Goal: Task Accomplishment & Management: Manage account settings

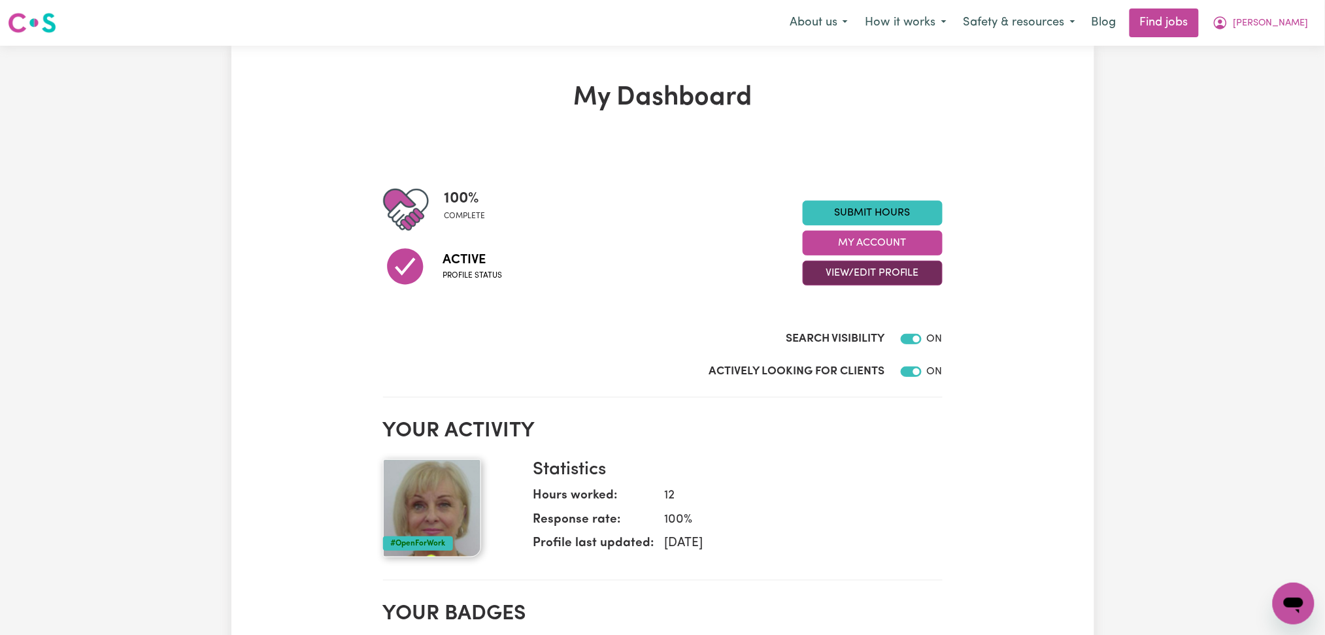
click at [874, 280] on button "View/Edit Profile" at bounding box center [873, 273] width 140 height 25
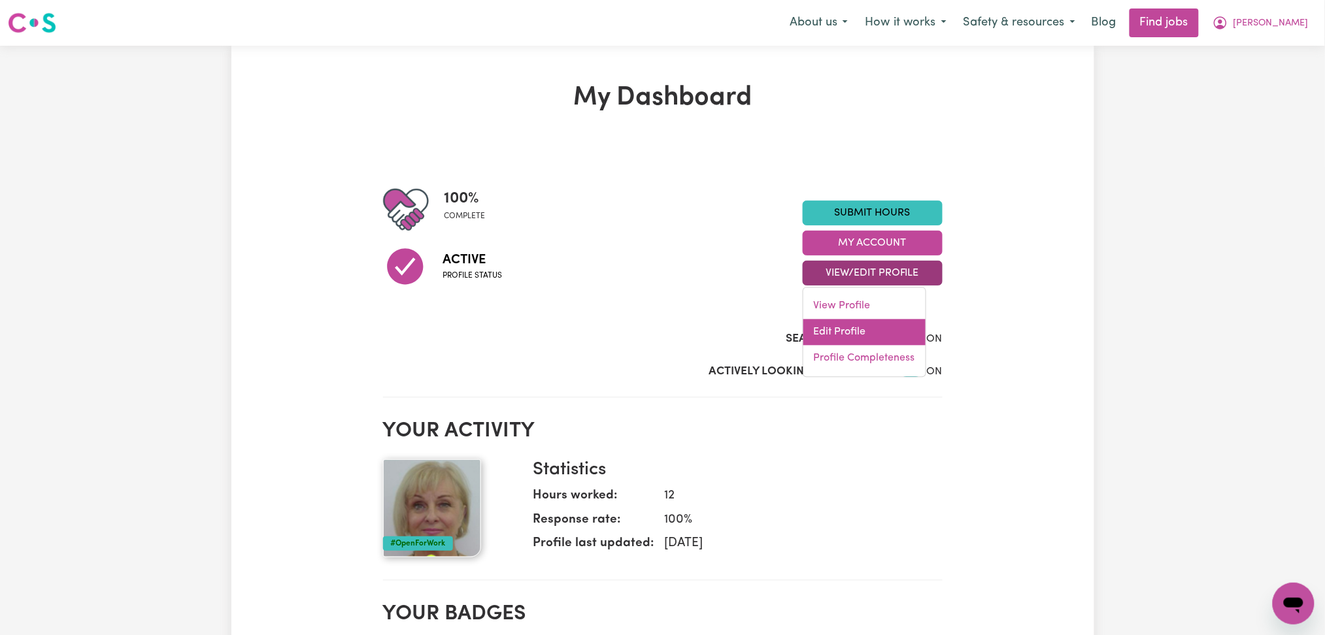
click at [853, 330] on link "Edit Profile" at bounding box center [864, 333] width 122 height 26
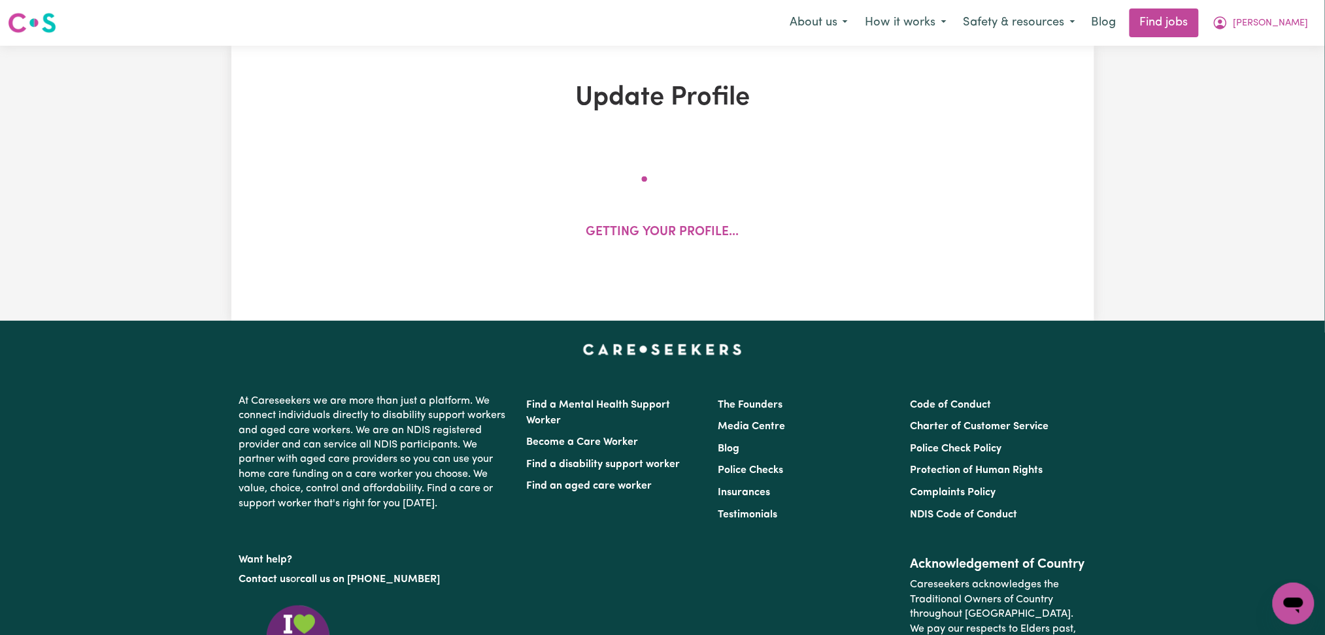
select select "[DEMOGRAPHIC_DATA]"
select select "[DEMOGRAPHIC_DATA] Citizen"
select select "Studying a healthcare related degree or qualification"
select select "40"
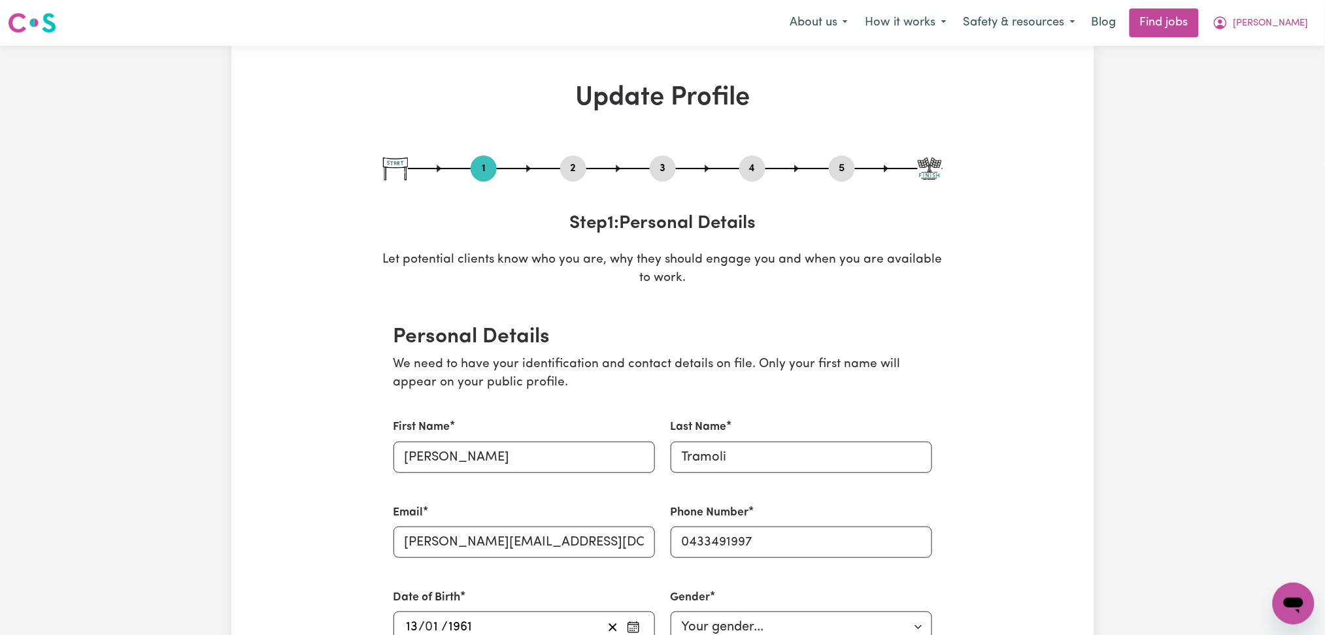
click at [655, 162] on button "3" at bounding box center [663, 168] width 26 height 17
select select "2021"
select select "2025"
select select "Certificate III (Individual Support)"
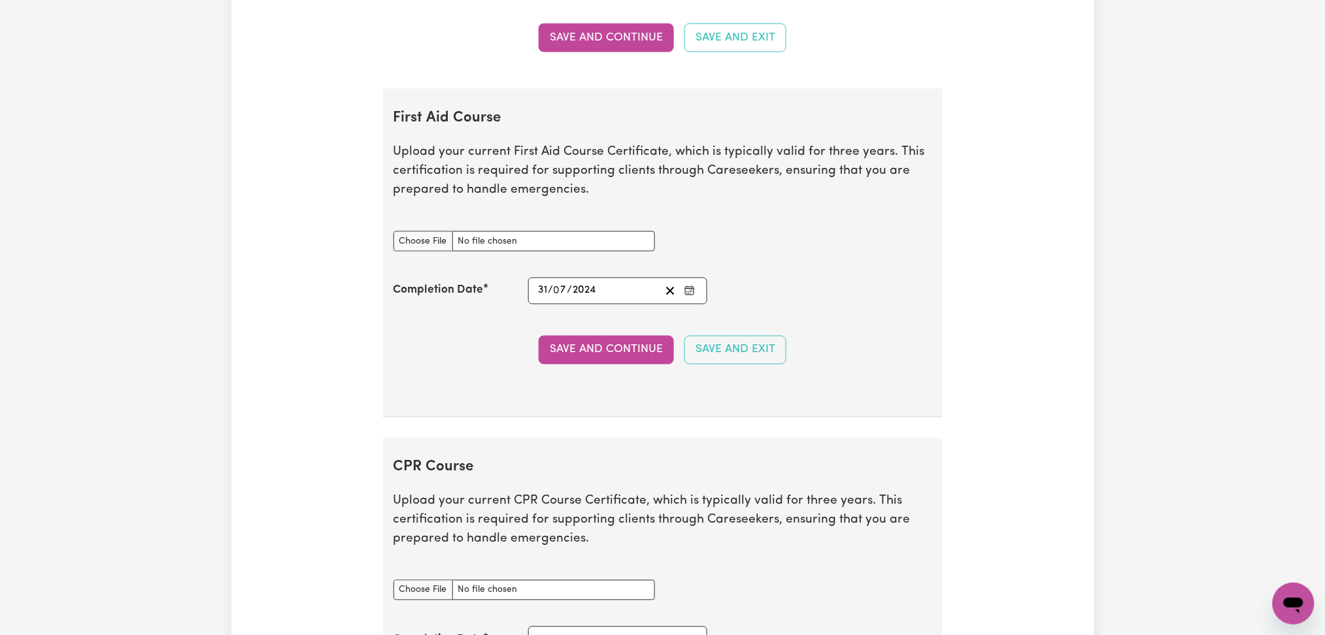
scroll to position [2527, 0]
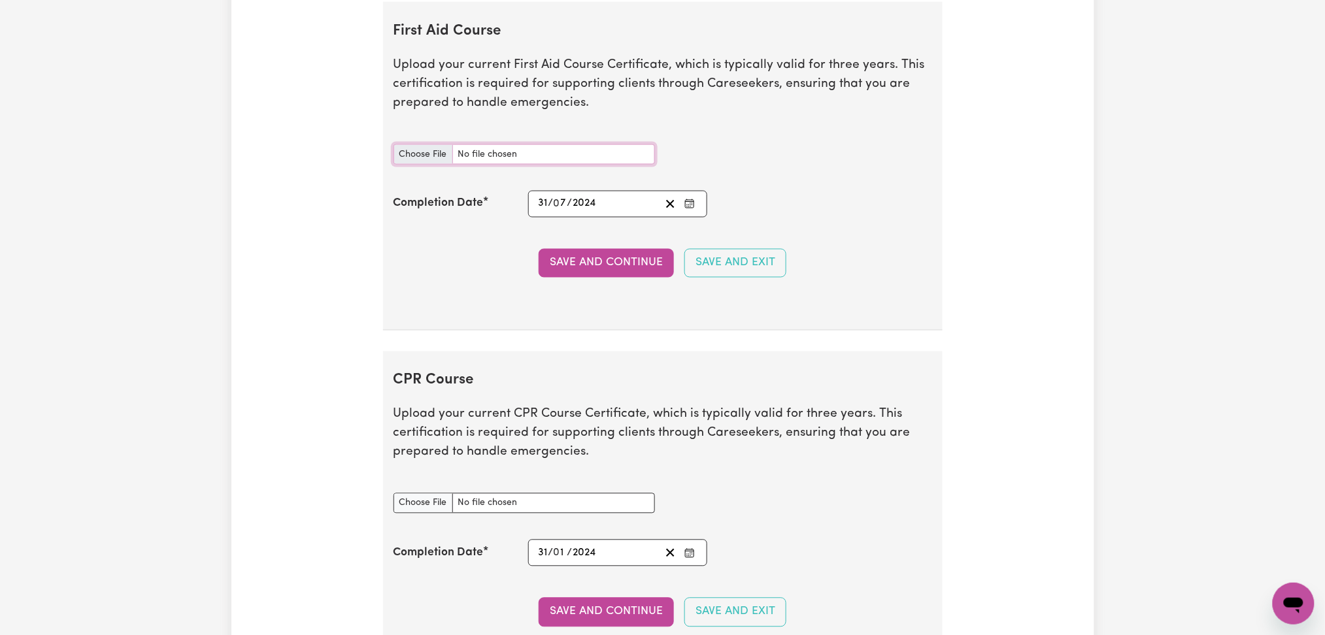
click at [415, 150] on input "First Aid Course document" at bounding box center [524, 154] width 261 height 20
type input "C:\fakepath\[PERSON_NAME] CPR and First Aid Certificate 20082025.pdf"
click at [677, 209] on button "Clear date" at bounding box center [670, 204] width 20 height 18
click at [686, 209] on rect "Enter the Completion Date of your First Aid Course" at bounding box center [690, 205] width 8 height 8
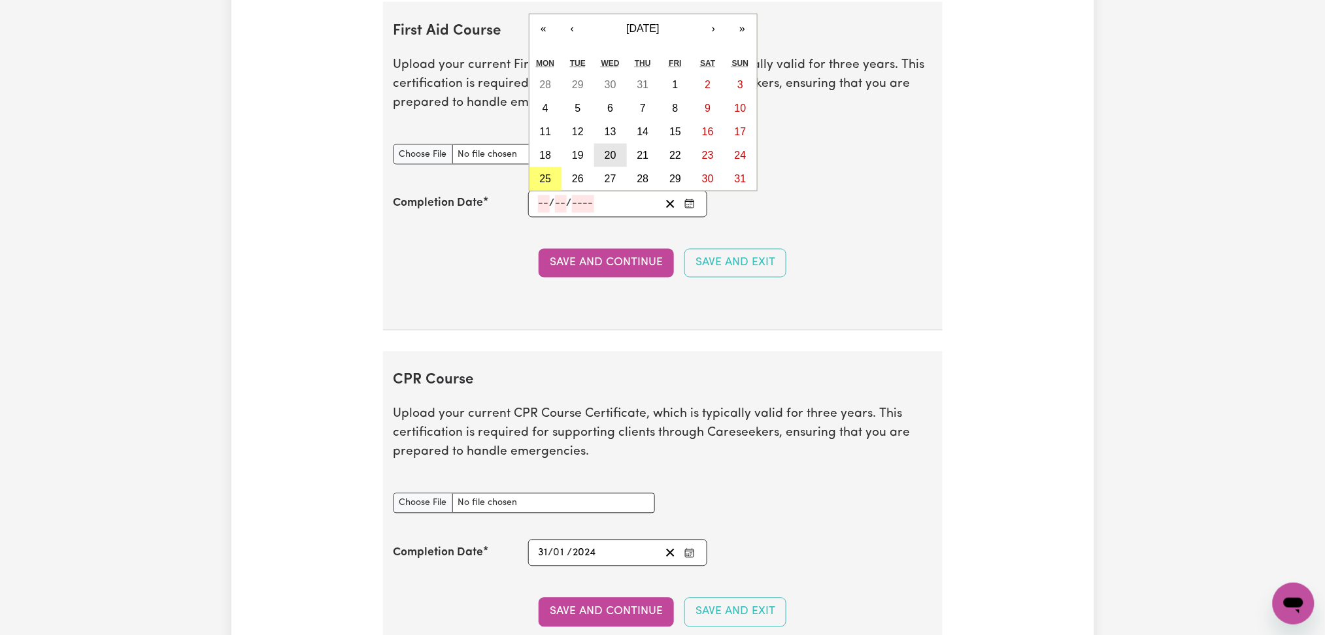
click at [608, 161] on abbr "20" at bounding box center [611, 155] width 12 height 11
type input "[DATE]"
type input "20"
type input "8"
type input "2025"
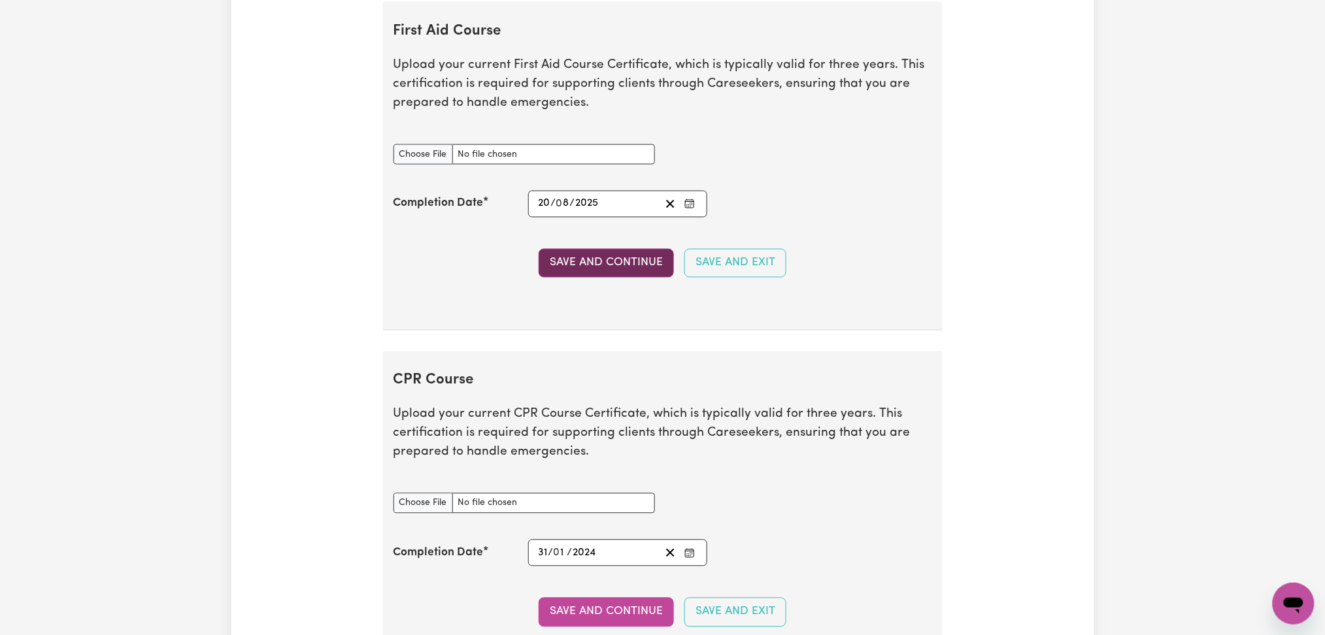
click at [560, 260] on button "Save and Continue" at bounding box center [606, 263] width 135 height 29
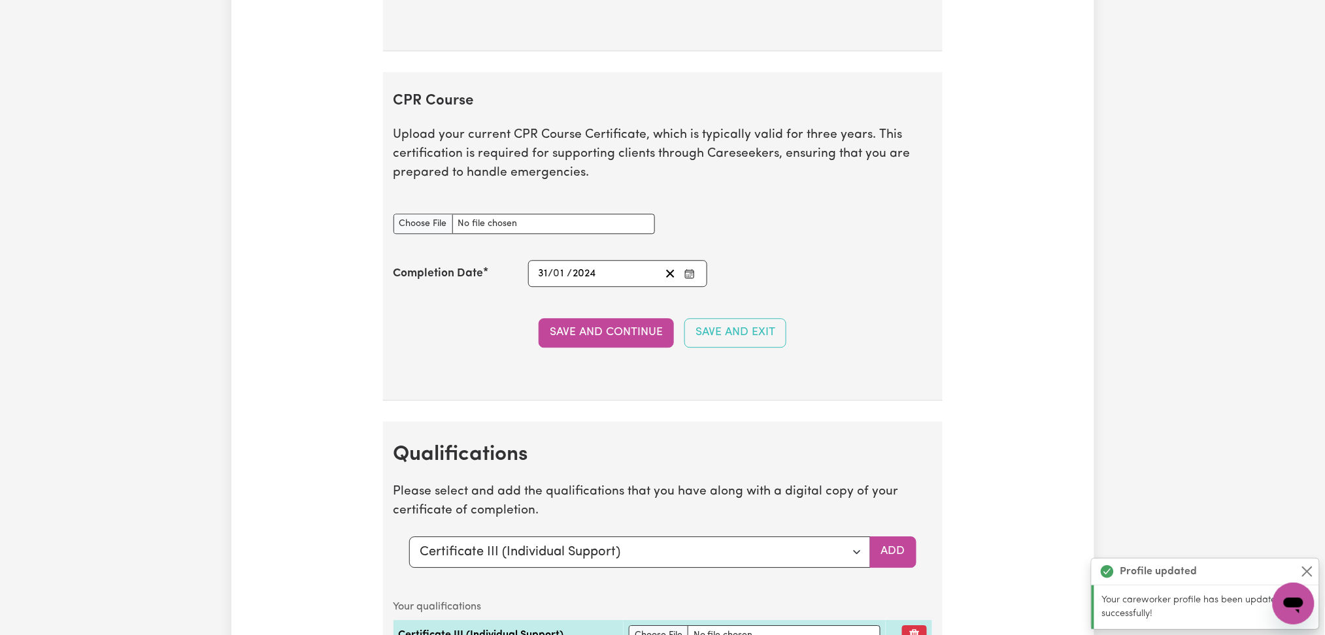
scroll to position [2955, 0]
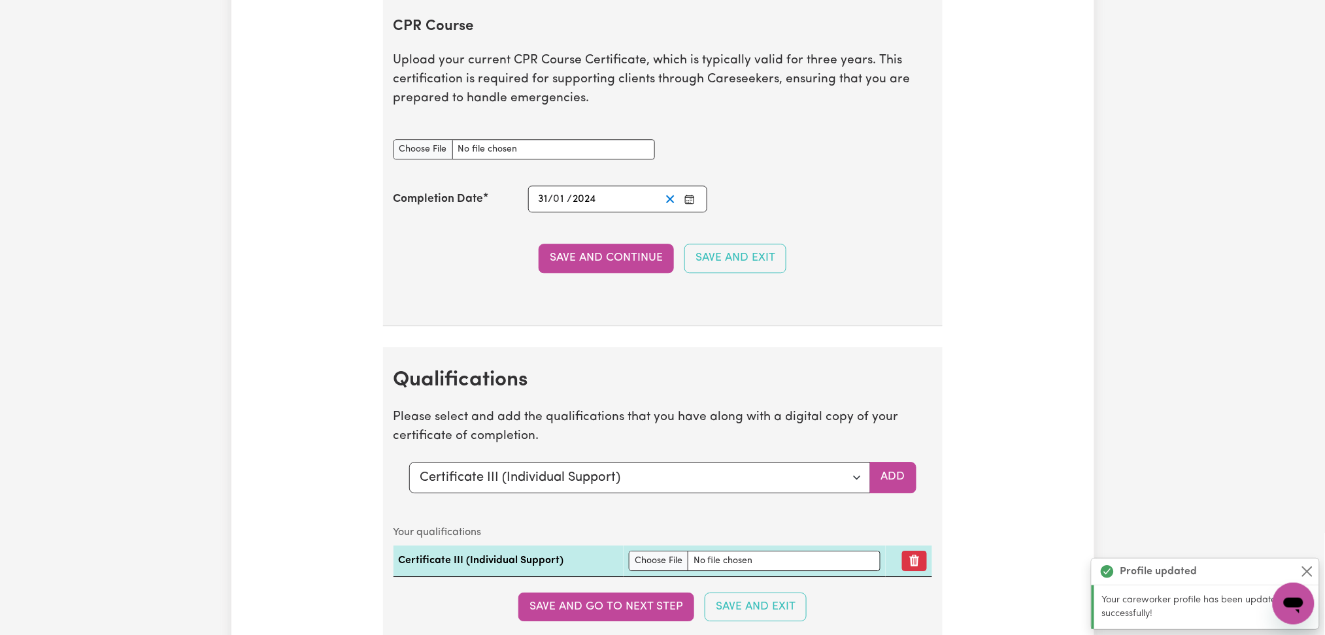
click at [672, 205] on icon "Clear date" at bounding box center [670, 199] width 12 height 12
click at [417, 163] on div "CPR Course document" at bounding box center [524, 150] width 277 height 52
click at [424, 158] on input "CPR Course document" at bounding box center [524, 149] width 261 height 20
type input "C:\fakepath\[PERSON_NAME] CPR and First Aid Certificate 20082025.pdf"
click at [698, 201] on div "/ /" at bounding box center [618, 199] width 180 height 27
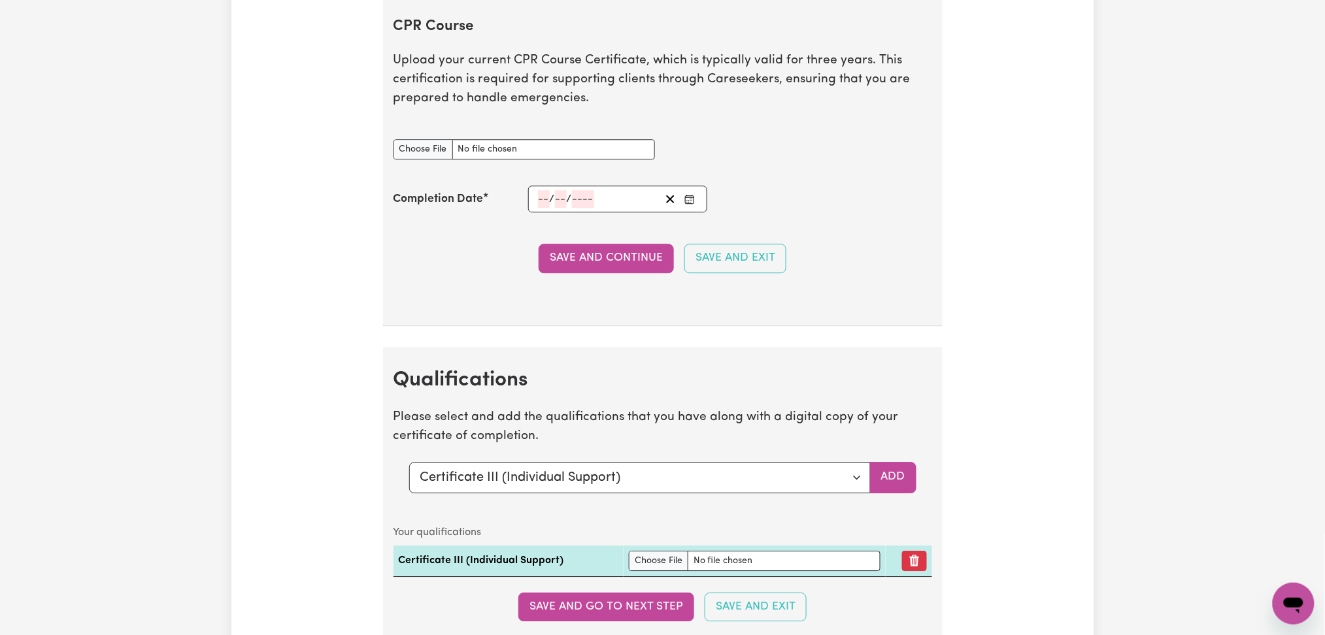
click at [696, 203] on button "Enter the Completion Date of your CPR Course" at bounding box center [689, 199] width 18 height 18
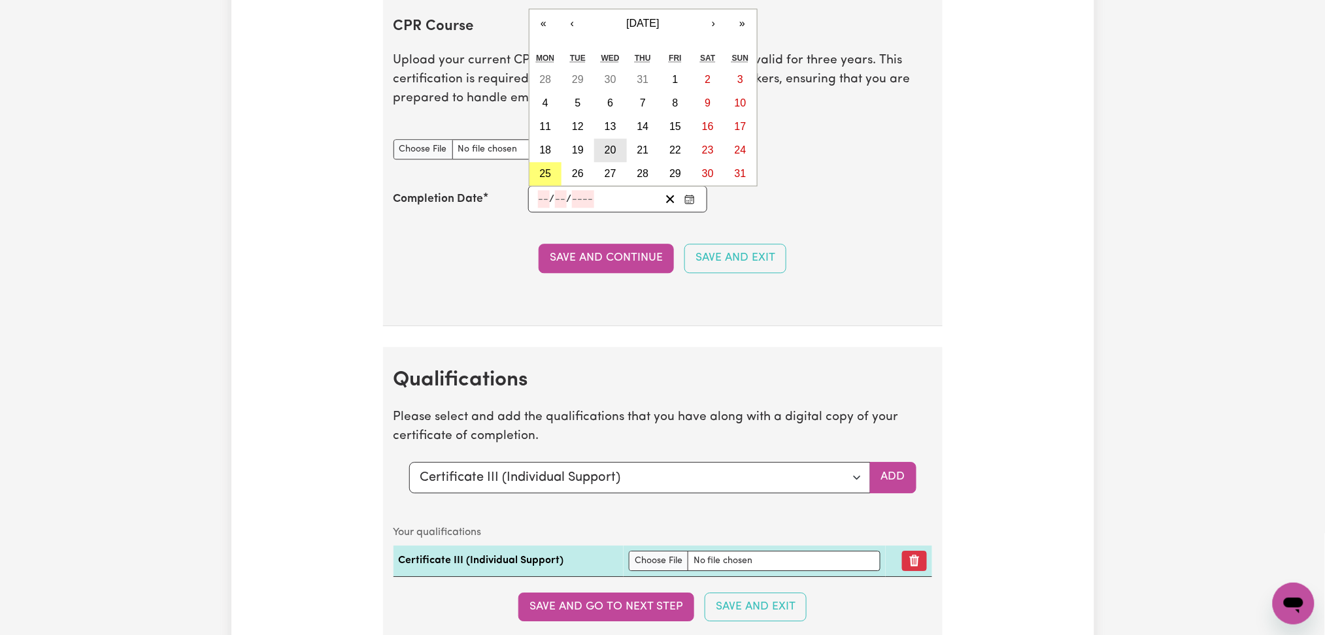
click at [610, 156] on abbr "20" at bounding box center [611, 149] width 12 height 11
type input "[DATE]"
type input "20"
type input "8"
type input "2025"
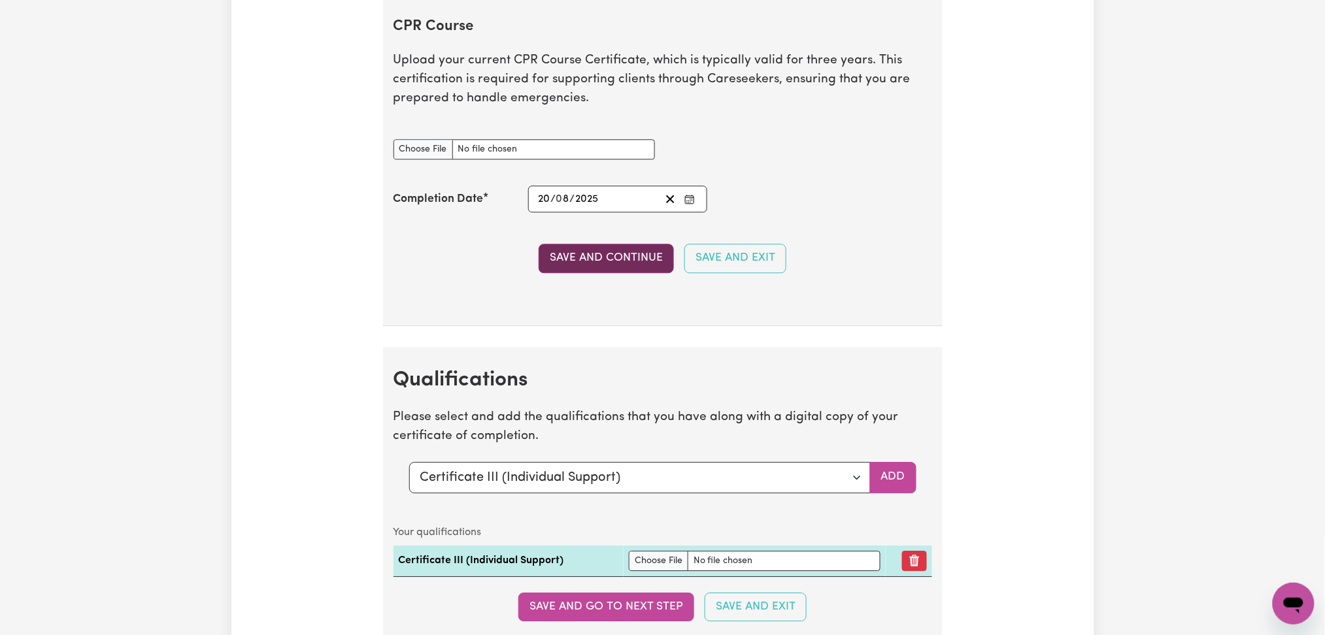
click at [570, 259] on button "Save and Continue" at bounding box center [606, 258] width 135 height 29
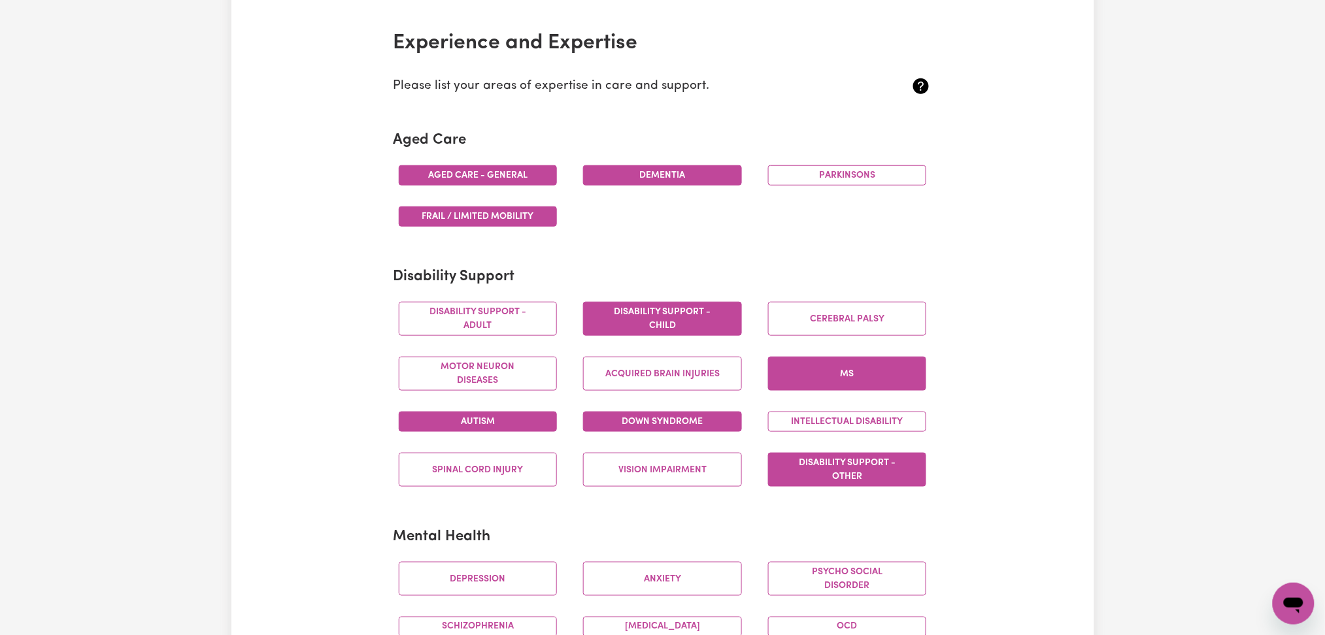
scroll to position [0, 0]
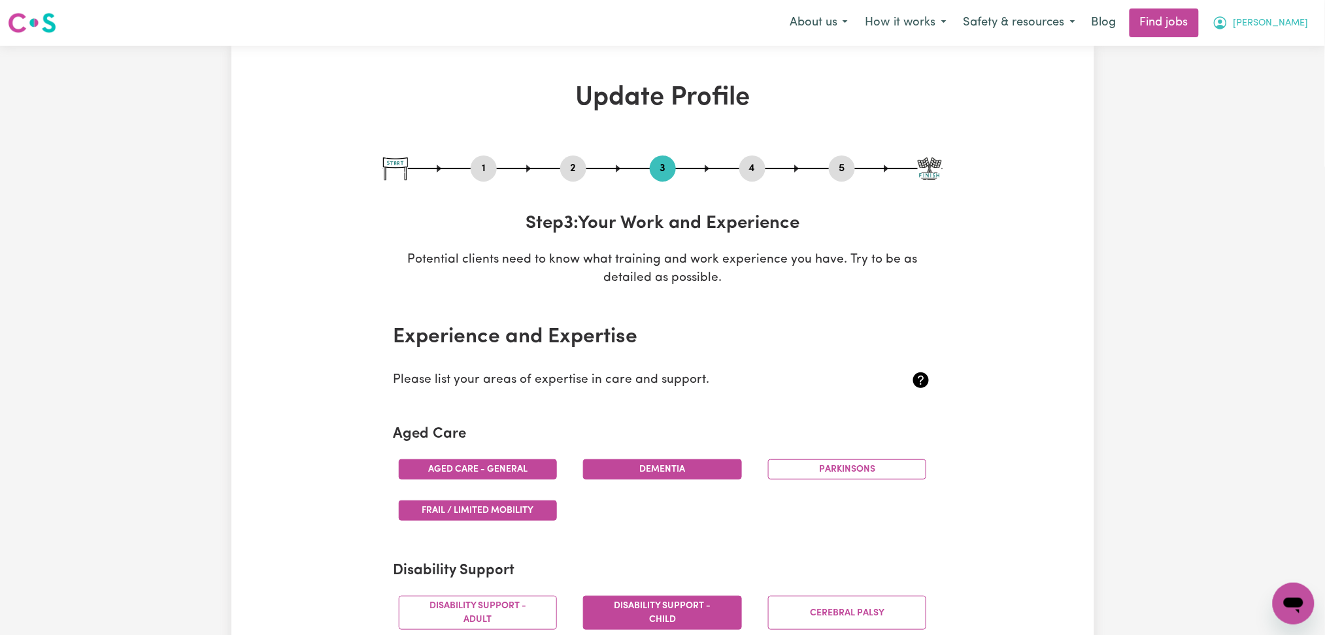
click at [1228, 29] on icon "My Account" at bounding box center [1221, 23] width 16 height 16
click at [1258, 94] on link "Logout" at bounding box center [1264, 100] width 103 height 25
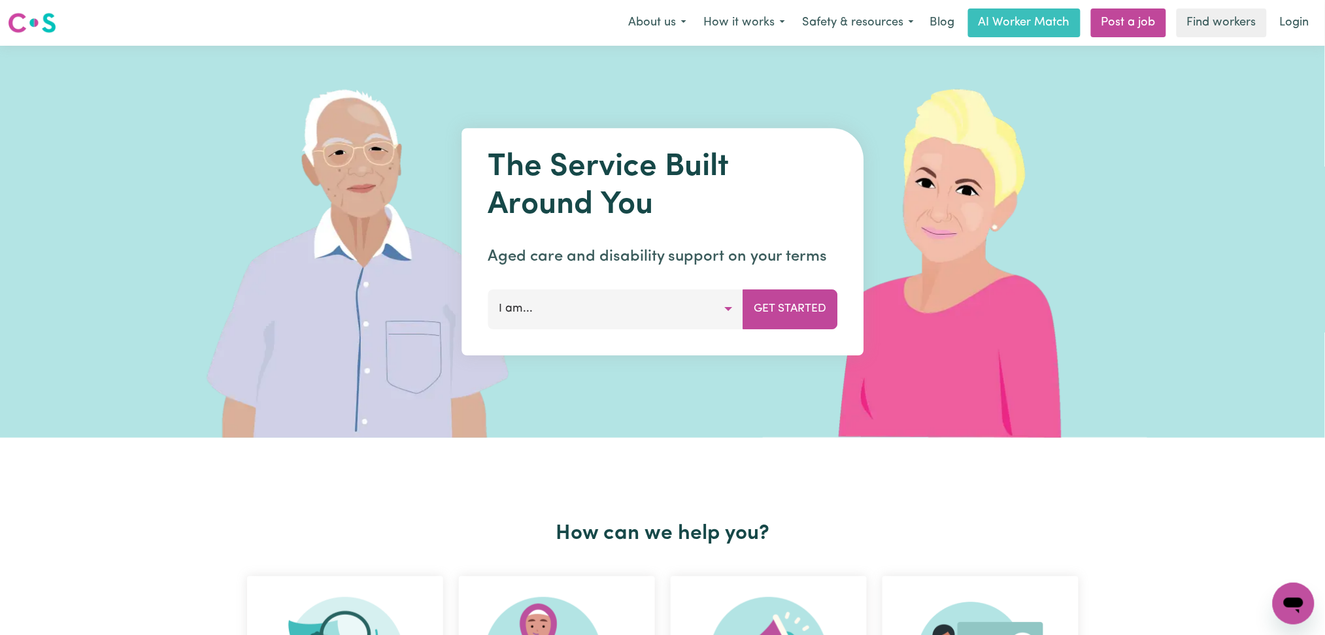
click at [1296, 20] on link "Login" at bounding box center [1294, 22] width 45 height 29
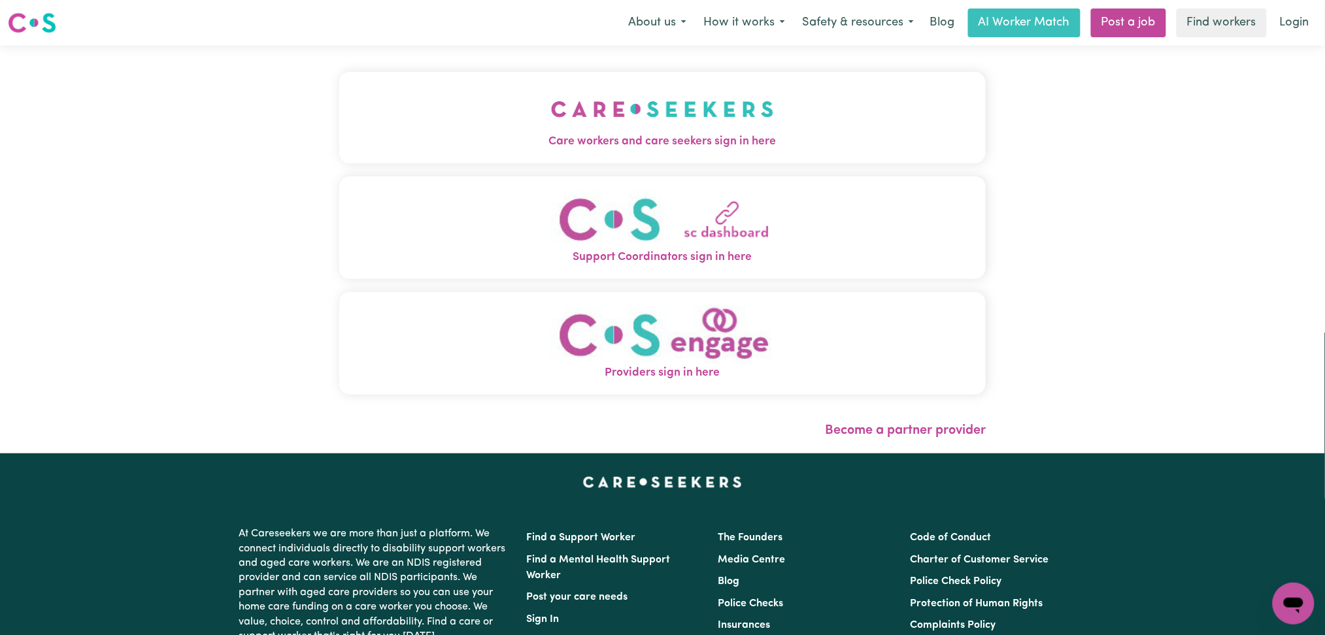
click at [562, 120] on button "Care workers and care seekers sign in here" at bounding box center [662, 118] width 647 height 92
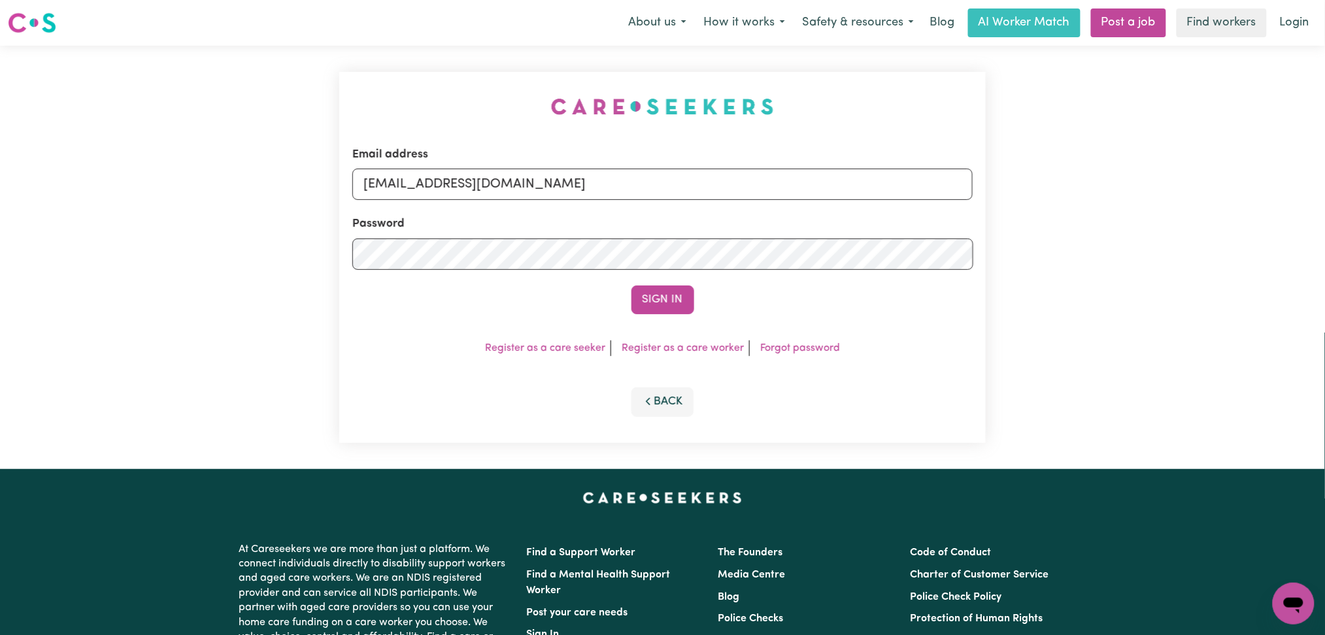
click at [520, 159] on div "Email address [EMAIL_ADDRESS][DOMAIN_NAME]" at bounding box center [662, 173] width 621 height 54
drag, startPoint x: 526, startPoint y: 186, endPoint x: 528, endPoint y: 193, distance: 7.5
click at [526, 186] on input "[EMAIL_ADDRESS][DOMAIN_NAME]" at bounding box center [662, 184] width 621 height 31
drag, startPoint x: 429, startPoint y: 176, endPoint x: 753, endPoint y: 177, distance: 324.2
click at [771, 174] on input "Superuser~[EMAIL_ADDRESS][DOMAIN_NAME]" at bounding box center [662, 184] width 621 height 31
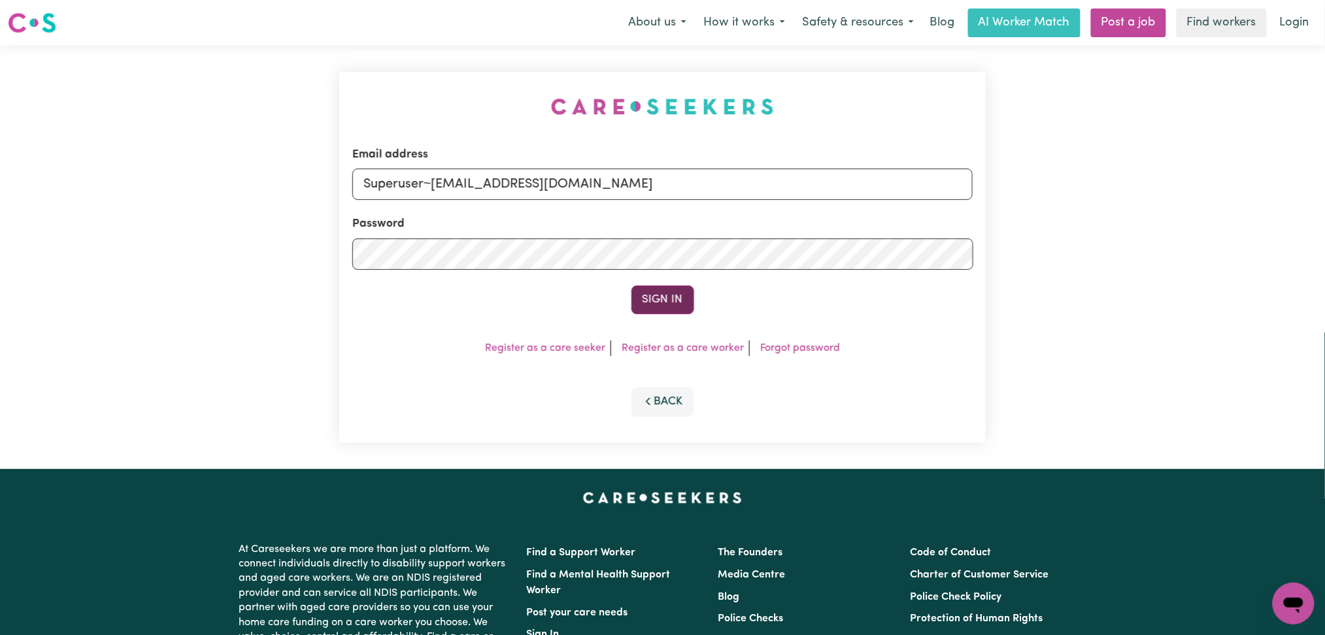
type input "Superuser~[EMAIL_ADDRESS][DOMAIN_NAME]"
click at [680, 312] on button "Sign In" at bounding box center [662, 300] width 63 height 29
